Goal: Transaction & Acquisition: Purchase product/service

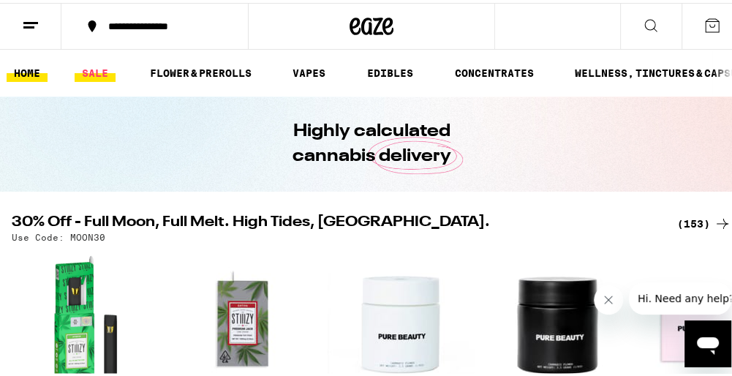
click at [92, 67] on link "SALE" at bounding box center [95, 70] width 41 height 18
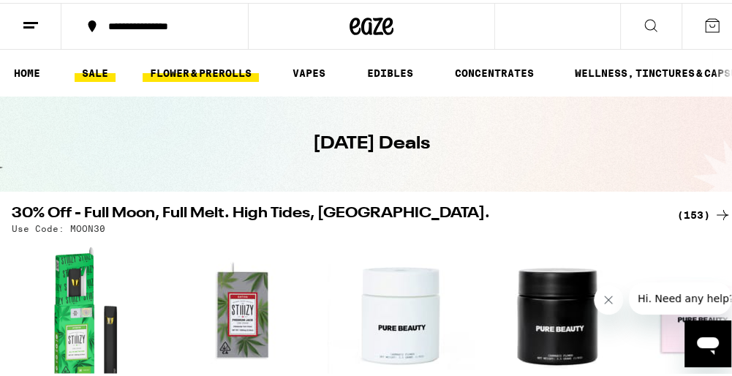
click at [170, 67] on link "FLOWER & PREROLLS" at bounding box center [201, 70] width 116 height 18
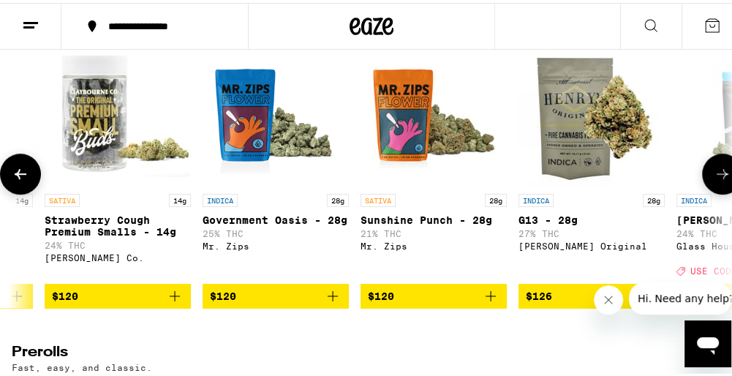
scroll to position [0, 14340]
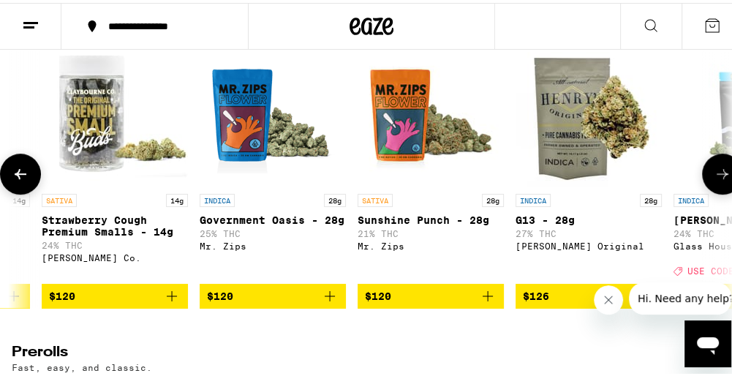
click at [490, 302] on icon "Add to bag" at bounding box center [488, 293] width 18 height 18
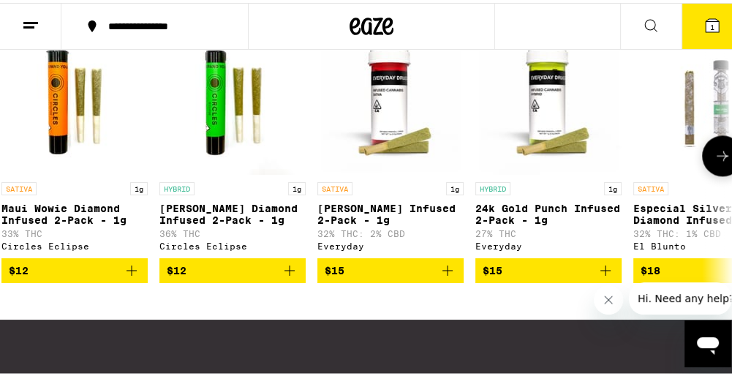
scroll to position [0, 0]
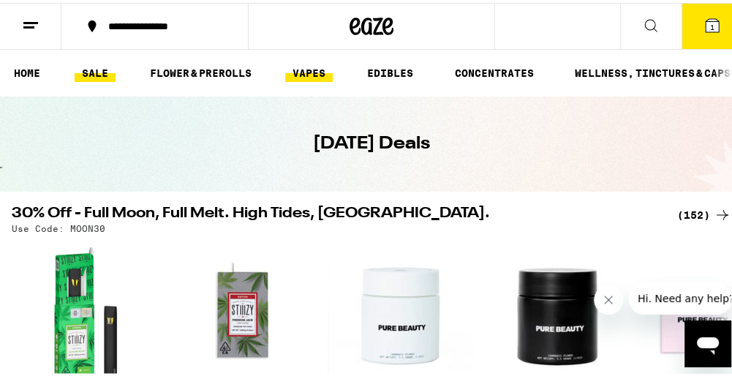
click at [311, 71] on link "VAPES" at bounding box center [309, 70] width 48 height 18
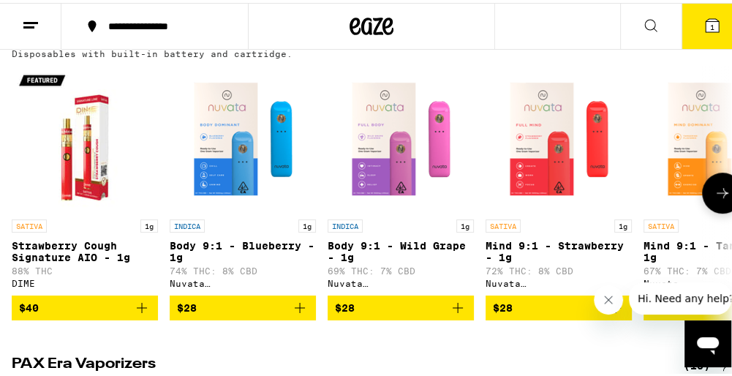
click at [56, 257] on p "Strawberry Cough Signature AIO - 1g" at bounding box center [85, 248] width 146 height 23
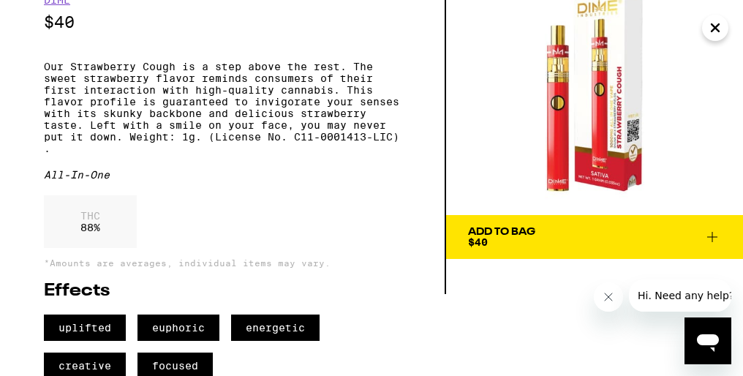
scroll to position [116, 0]
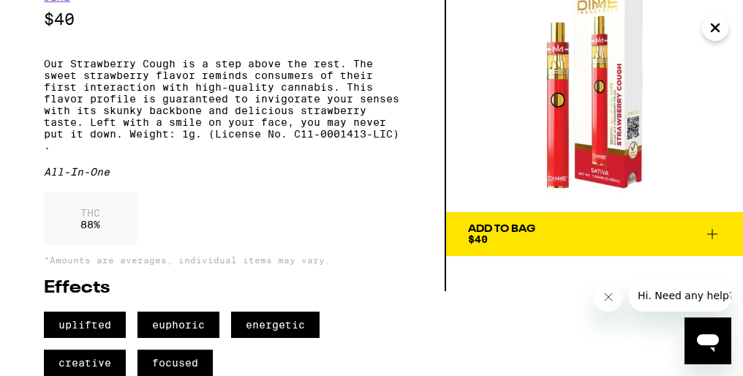
click at [722, 212] on button "Add To Bag $40" at bounding box center [594, 234] width 297 height 44
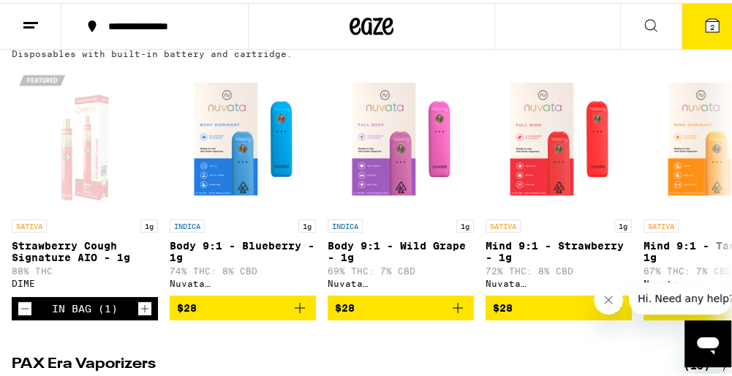
click at [703, 15] on icon at bounding box center [712, 23] width 18 height 18
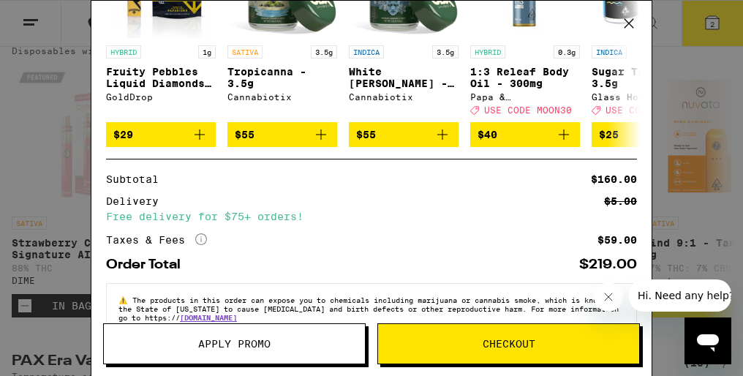
scroll to position [298, 0]
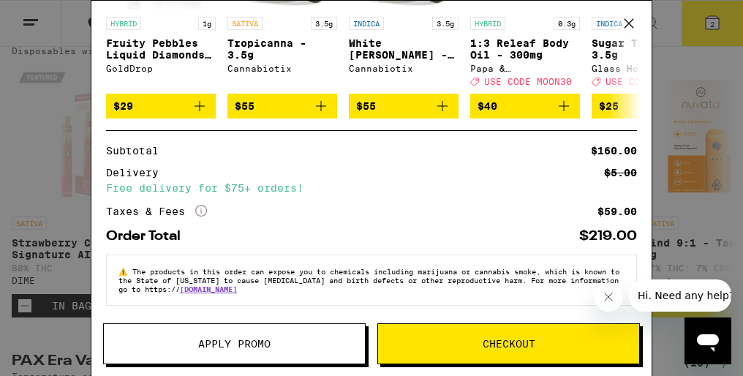
click at [612, 304] on button "Close message from company" at bounding box center [607, 296] width 29 height 29
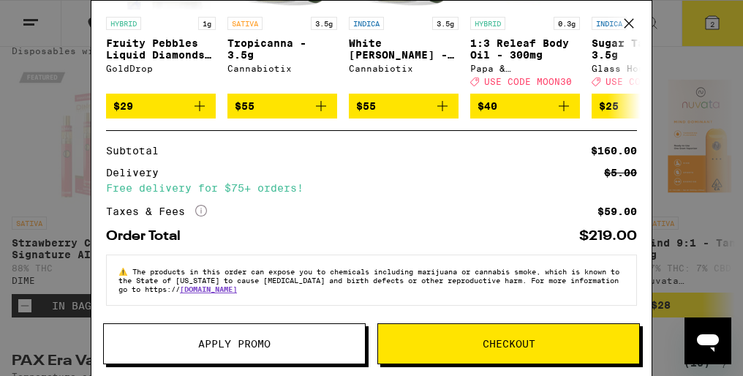
click at [471, 349] on button "Checkout" at bounding box center [508, 343] width 262 height 41
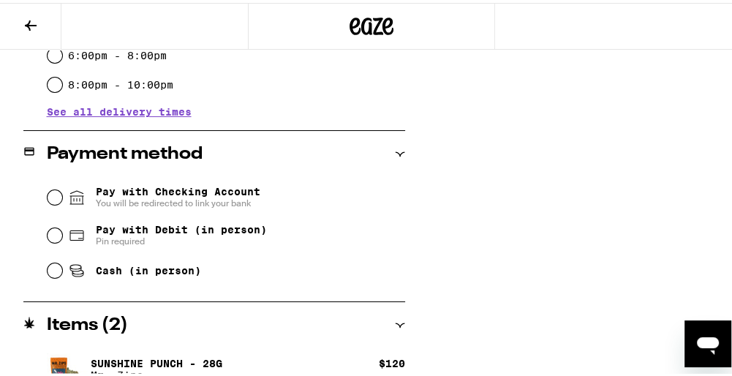
scroll to position [531, 0]
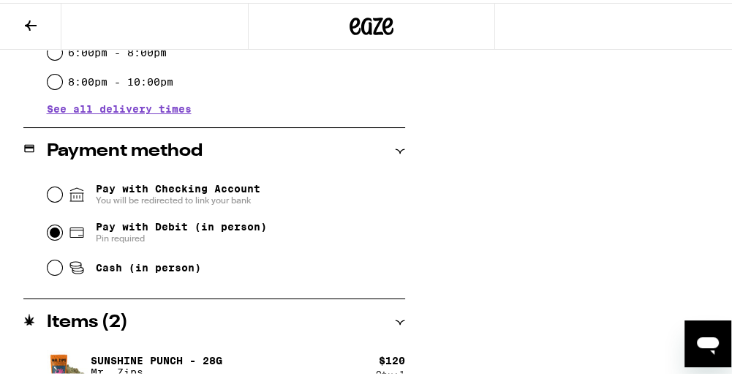
click at [53, 231] on input "Pay with Debit (in person) Pin required" at bounding box center [55, 229] width 15 height 15
radio input "true"
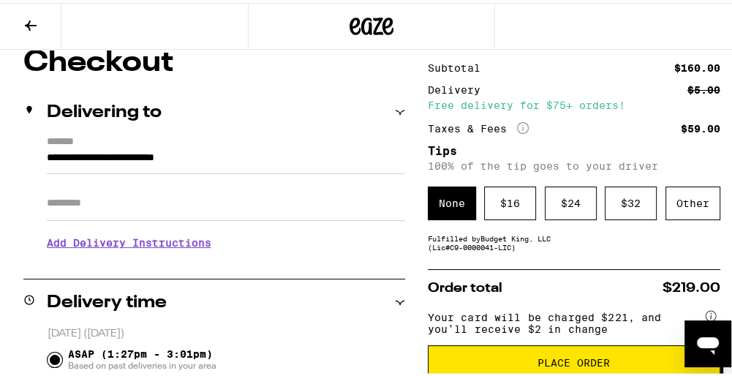
scroll to position [128, 0]
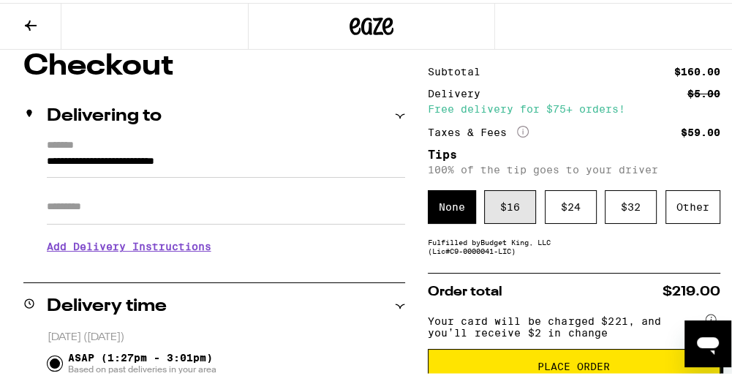
click at [506, 208] on div "$ 16" at bounding box center [510, 204] width 52 height 34
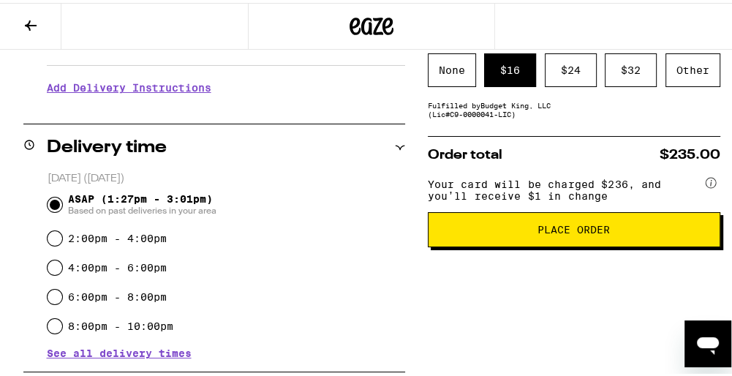
scroll to position [287, 0]
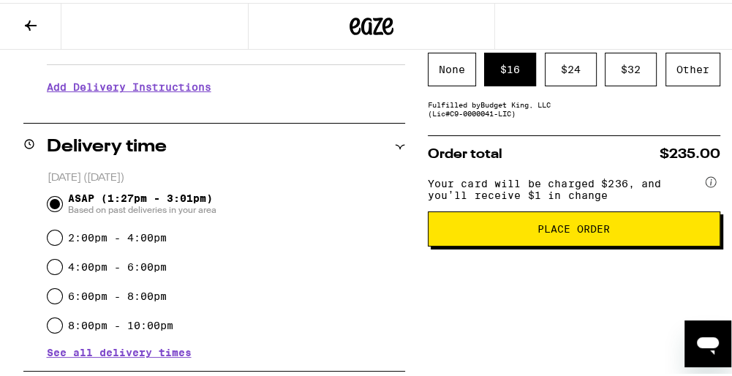
click at [471, 231] on span "Place Order" at bounding box center [574, 226] width 268 height 10
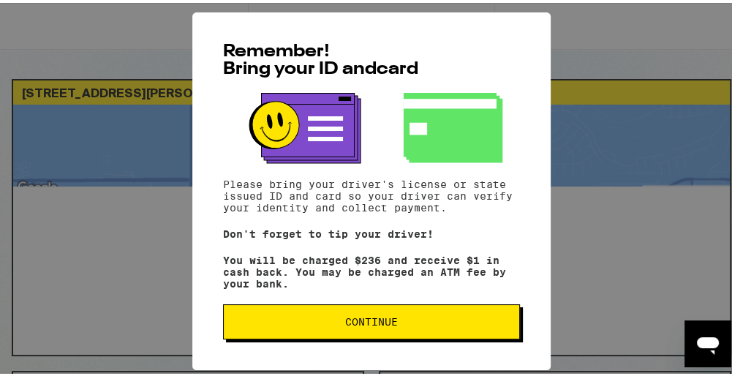
click at [358, 324] on span "Continue" at bounding box center [371, 319] width 53 height 10
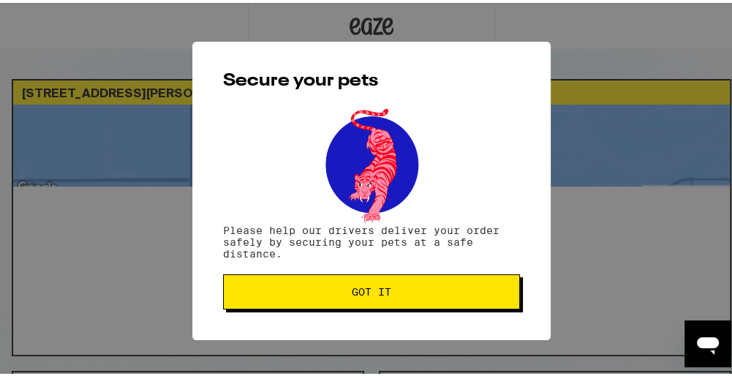
click at [371, 298] on button "Got it" at bounding box center [371, 288] width 297 height 35
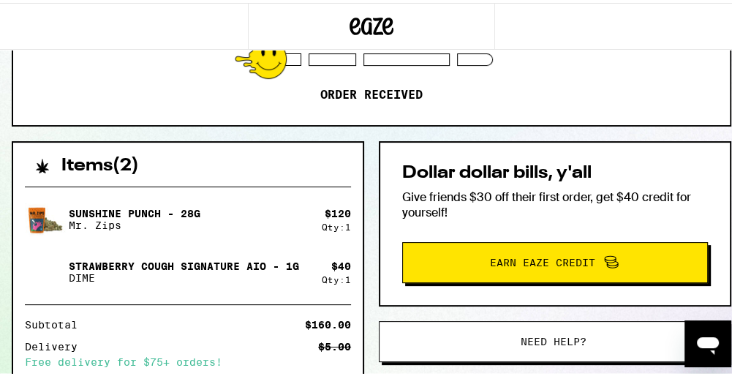
scroll to position [225, 0]
